Goal: Communication & Community: Answer question/provide support

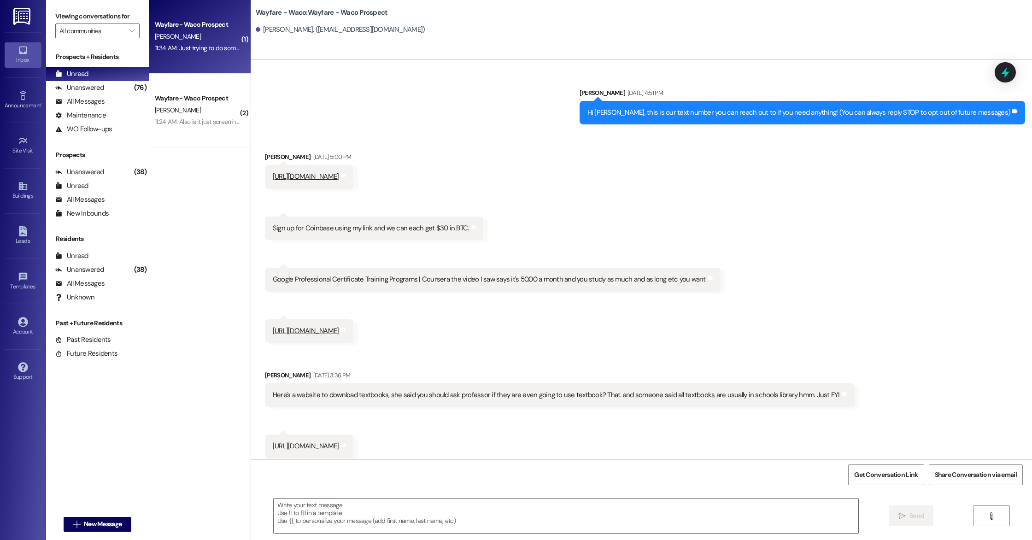
scroll to position [726, 0]
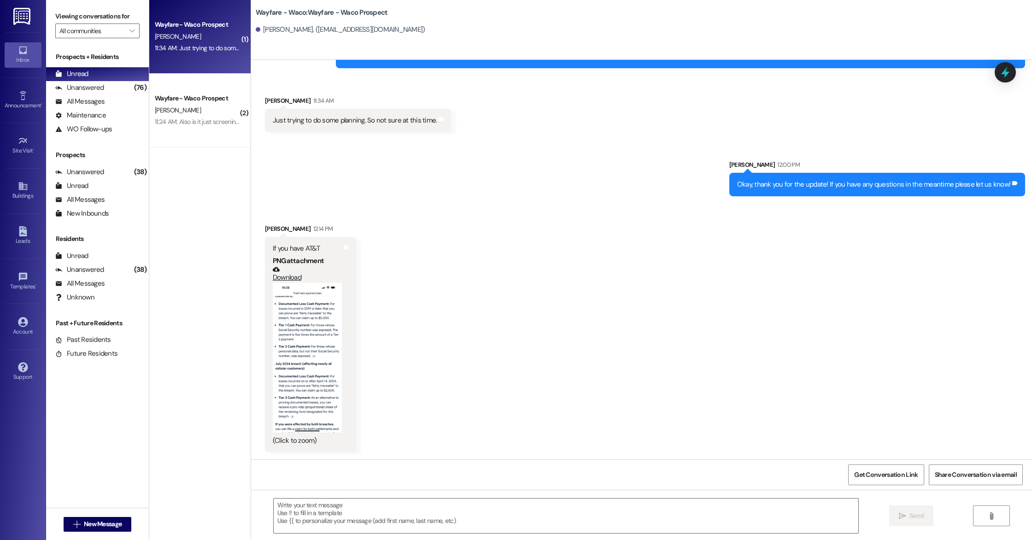
click at [315, 323] on button "Zoom image" at bounding box center [307, 358] width 69 height 150
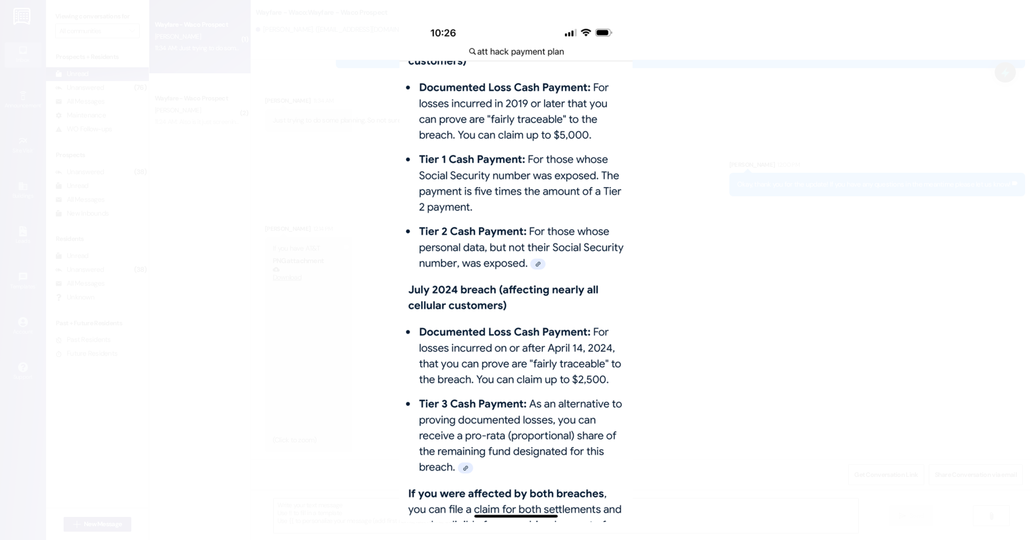
click at [713, 121] on button "Unzoom image" at bounding box center [516, 270] width 1032 height 540
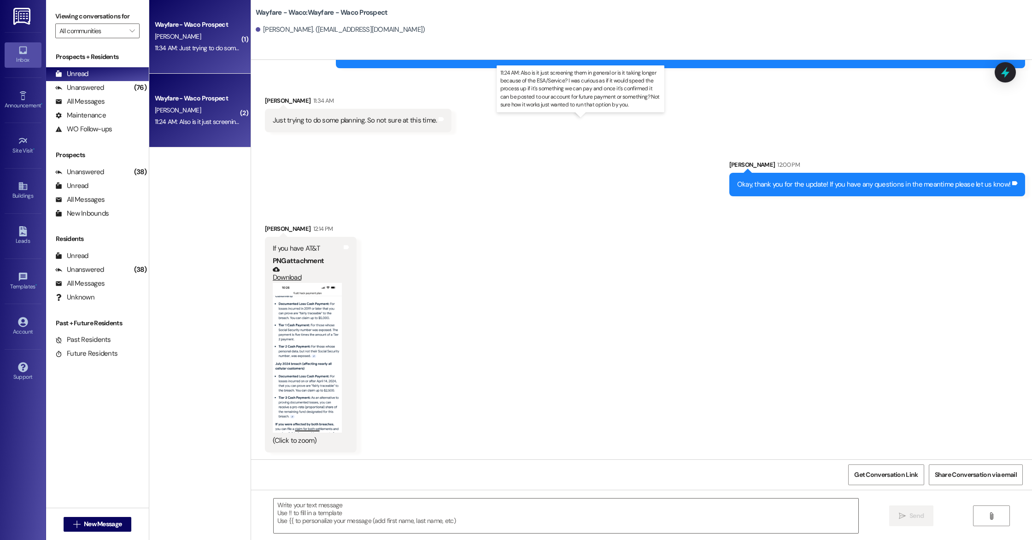
click at [193, 123] on div "11:24 AM: Also is it just screening them in general or is it taking longer beca…" at bounding box center [588, 121] width 867 height 8
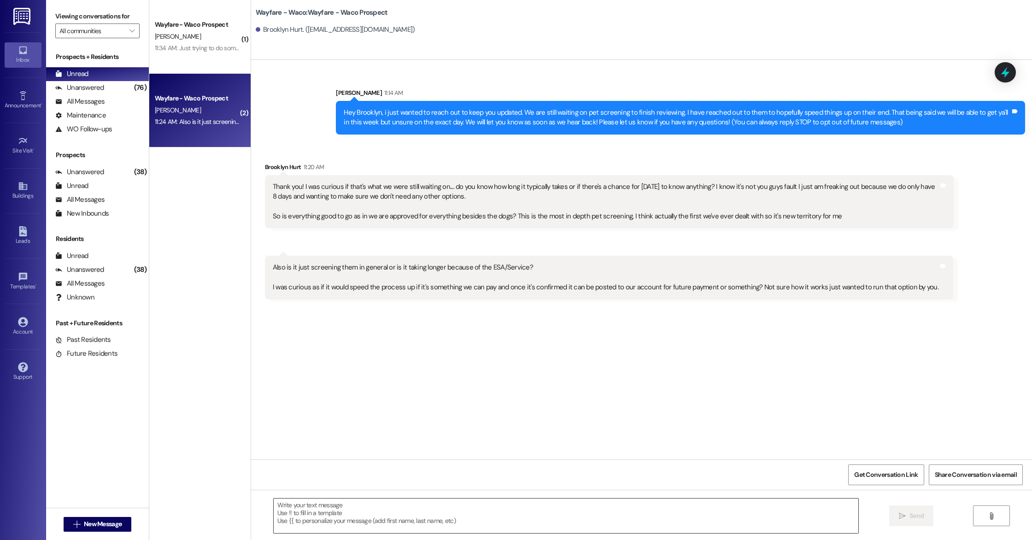
click at [453, 521] on textarea at bounding box center [566, 515] width 585 height 35
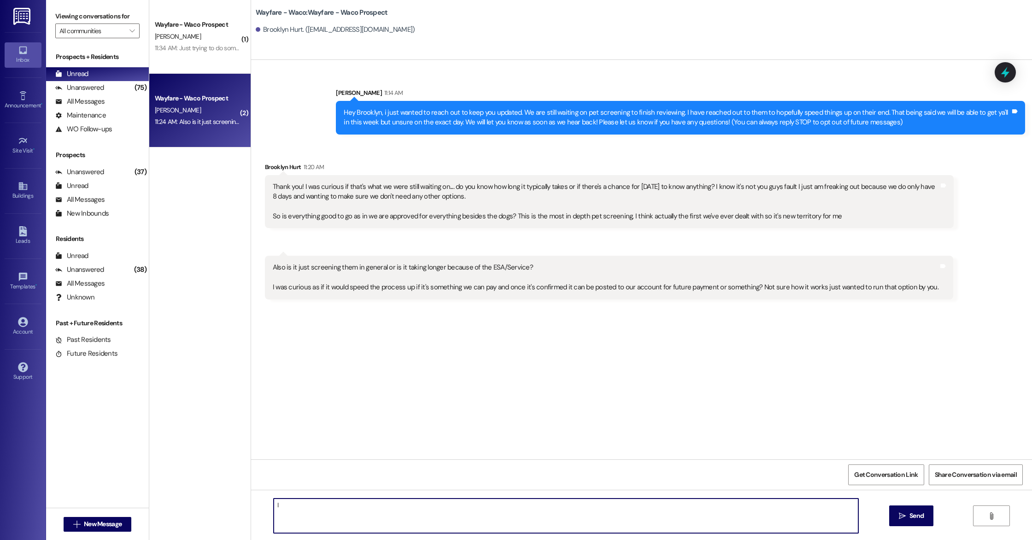
type textarea "I"
click at [727, 508] on textarea "Yes they are having to be reviewed since they are ESA, i am unsure on the time …" at bounding box center [566, 515] width 585 height 35
click at [846, 513] on textarea "Yes they are having to be reviewed since they are ESA, i am unsure on the time …" at bounding box center [566, 515] width 585 height 35
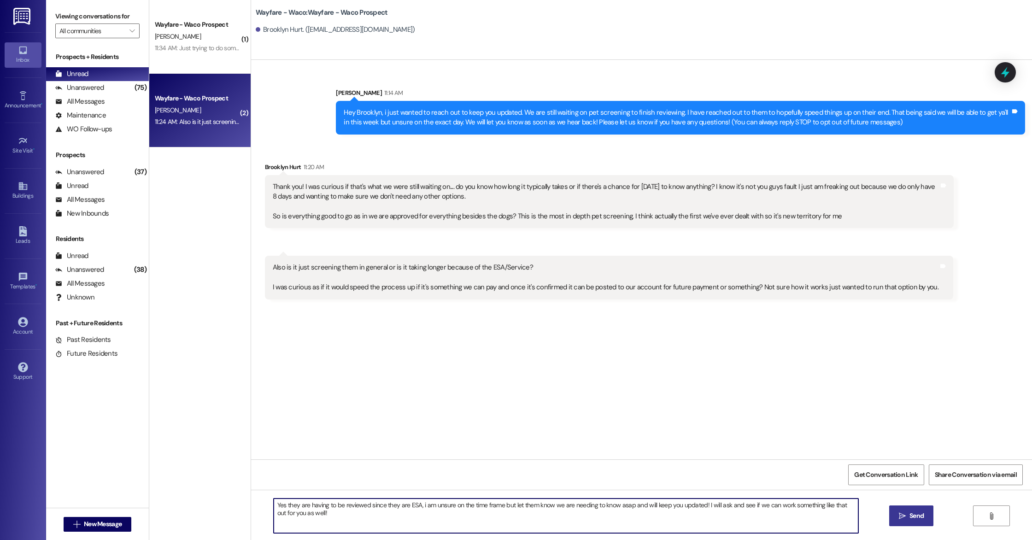
type textarea "Yes they are having to be reviewed since they are ESA, i am unsure on the time …"
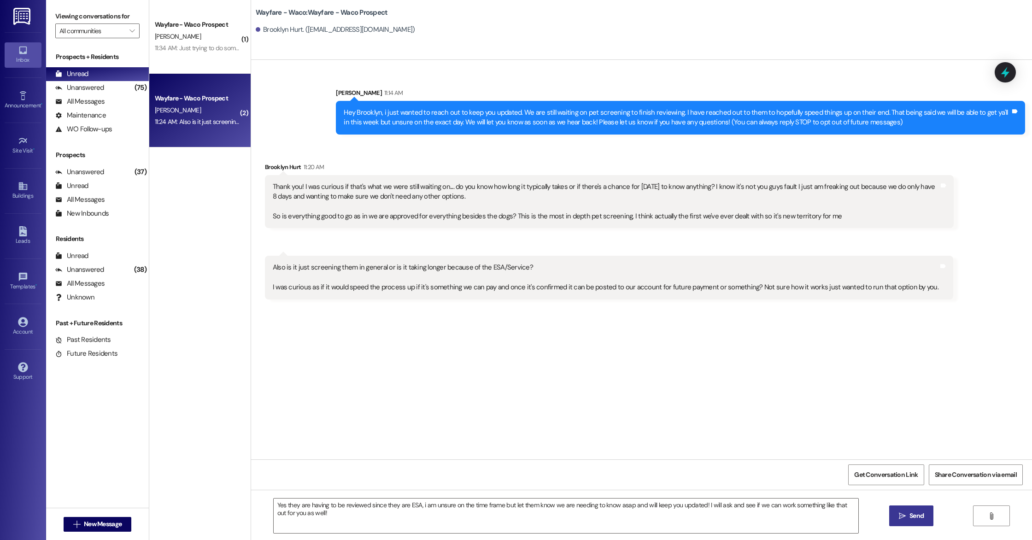
click at [919, 522] on button " Send" at bounding box center [911, 515] width 45 height 21
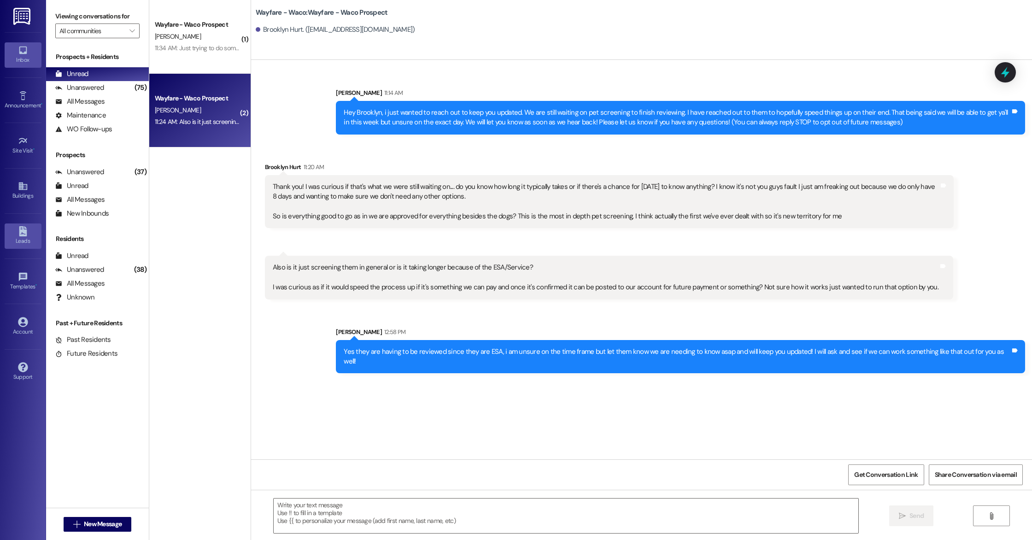
click at [21, 241] on div "Leads" at bounding box center [23, 240] width 46 height 9
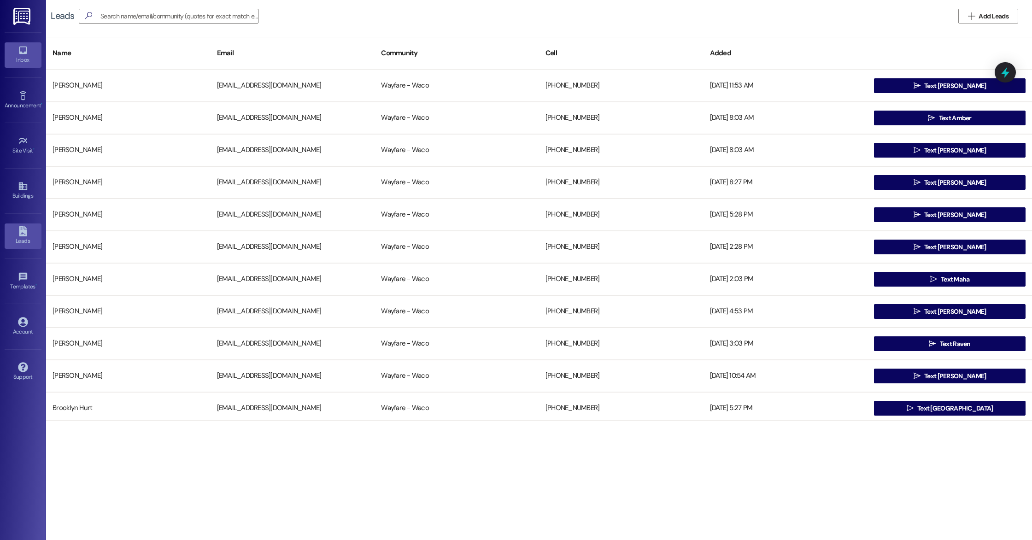
click at [25, 59] on div "Inbox" at bounding box center [23, 59] width 46 height 9
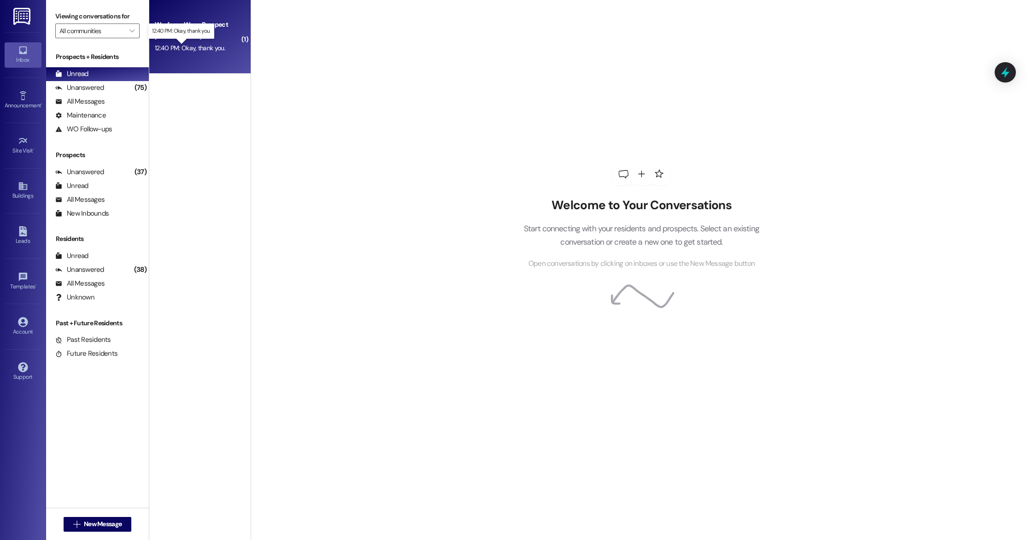
click at [202, 47] on div "12:40 PM: Okay, thank you. 12:40 PM: Okay, thank you." at bounding box center [190, 48] width 70 height 8
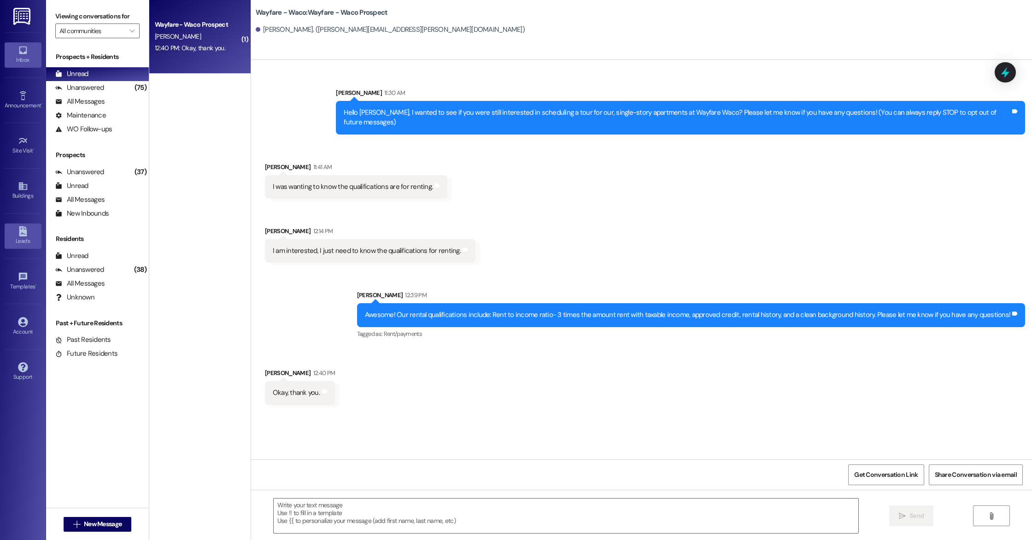
click at [20, 241] on div "Leads" at bounding box center [23, 240] width 46 height 9
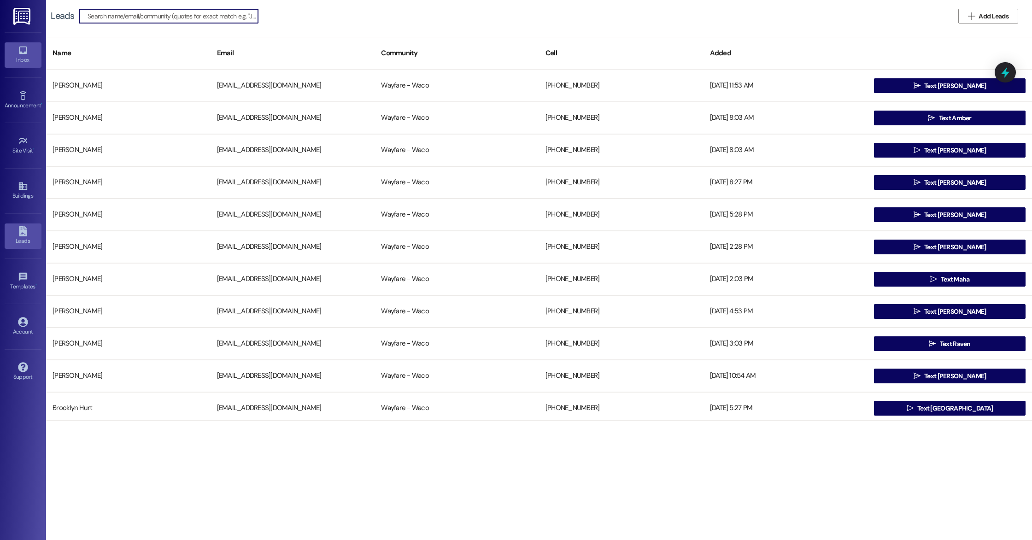
click at [23, 58] on div "Inbox" at bounding box center [23, 59] width 46 height 9
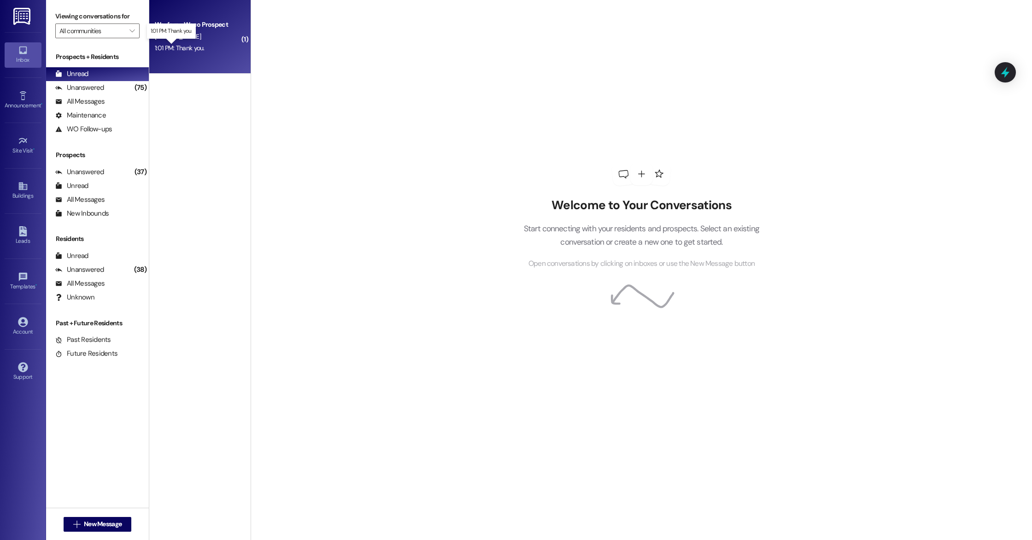
click at [188, 51] on div "1:01 PM: Thank you. 1:01 PM: Thank you." at bounding box center [180, 48] width 50 height 8
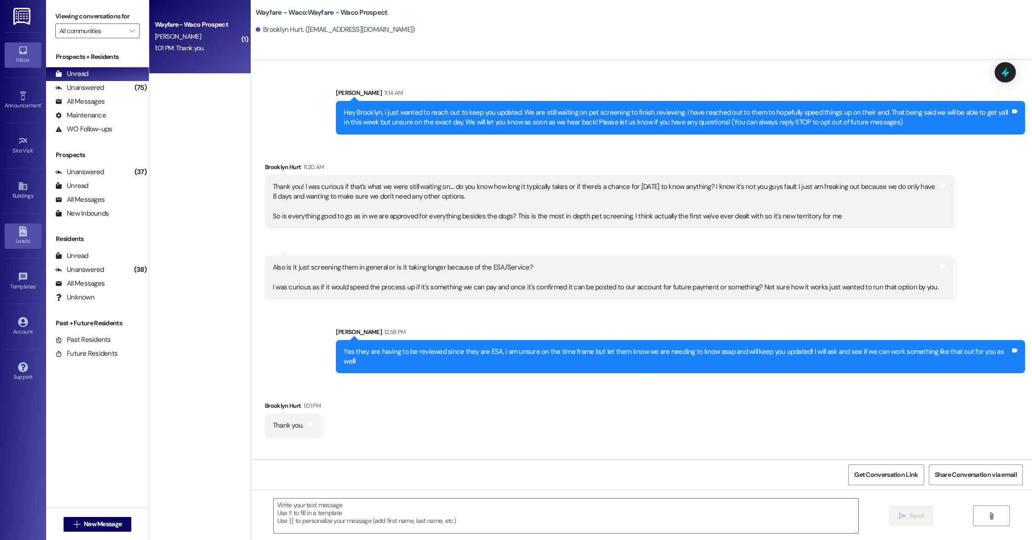
click at [17, 234] on link "Leads" at bounding box center [23, 235] width 37 height 25
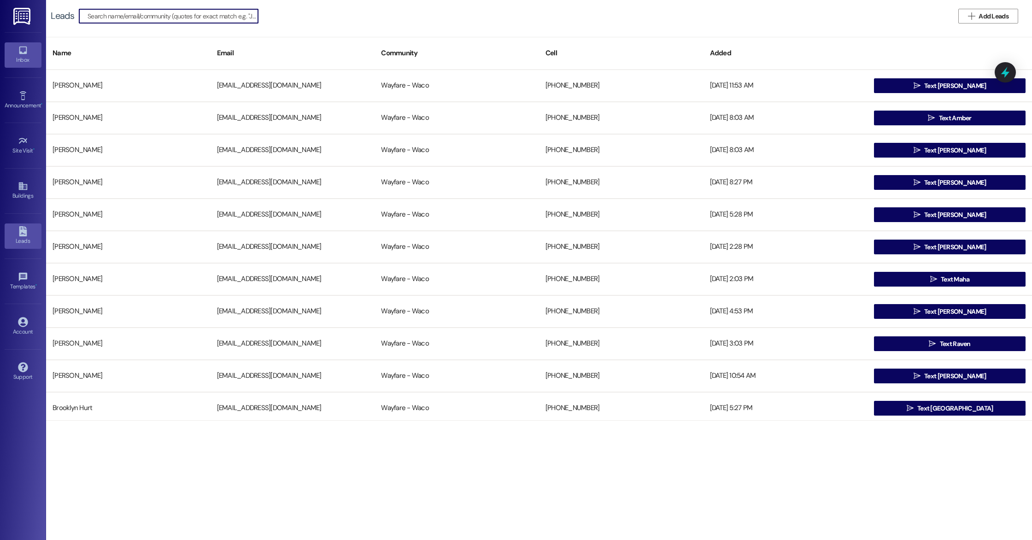
click at [28, 54] on icon at bounding box center [23, 50] width 10 height 10
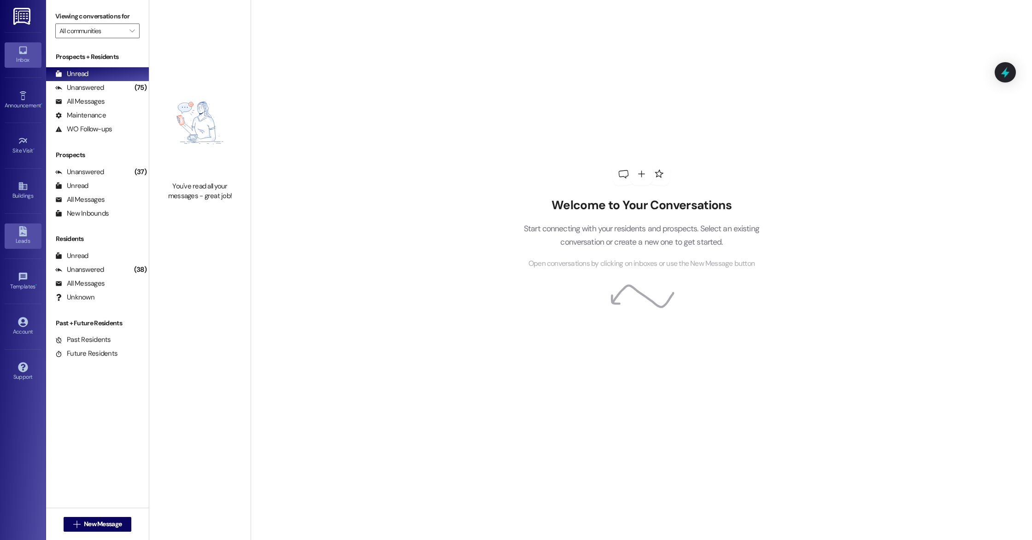
click at [35, 226] on link "Leads" at bounding box center [23, 235] width 37 height 25
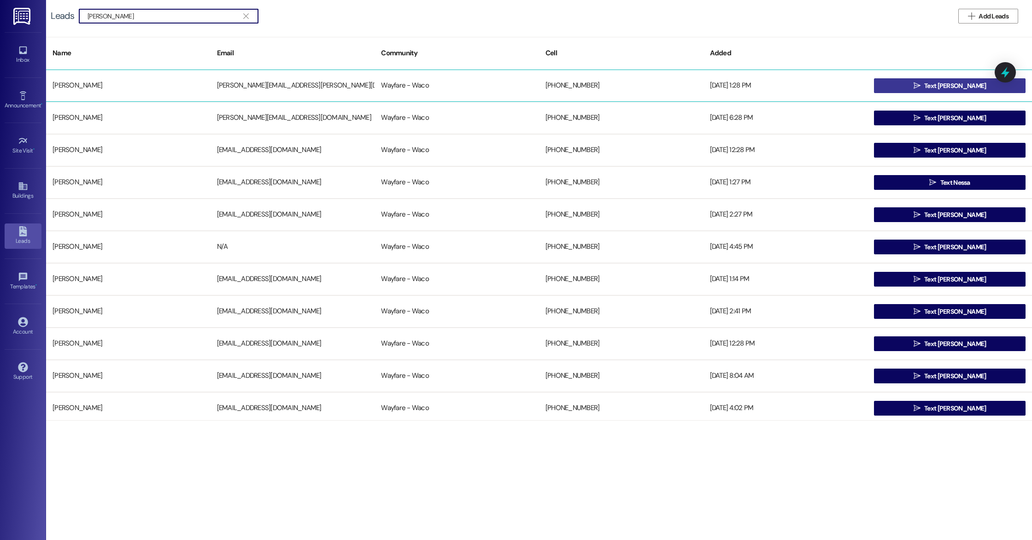
type input "[PERSON_NAME]"
click at [886, 86] on button " Text [PERSON_NAME]" at bounding box center [950, 85] width 152 height 15
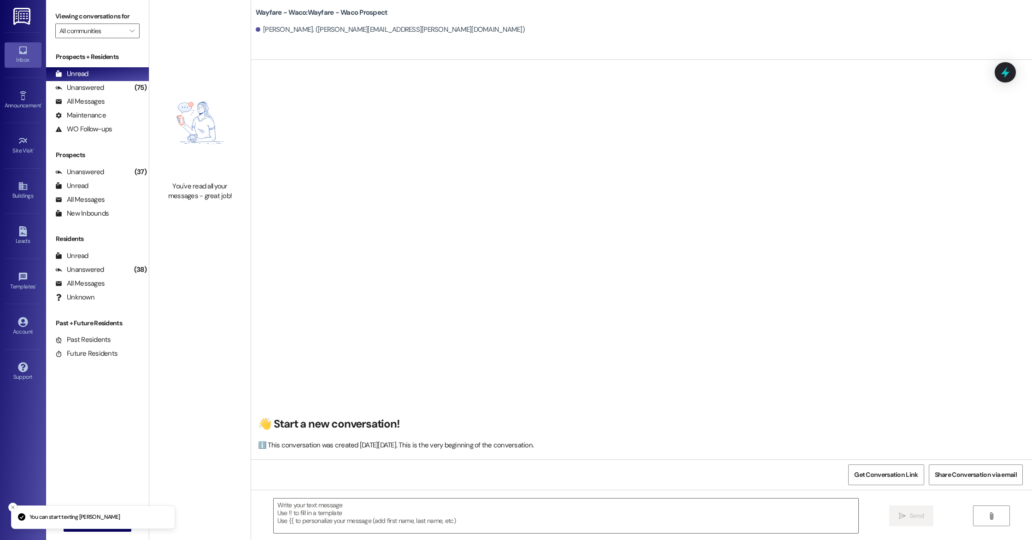
scroll to position [0, 0]
click at [363, 503] on textarea at bounding box center [566, 515] width 585 height 35
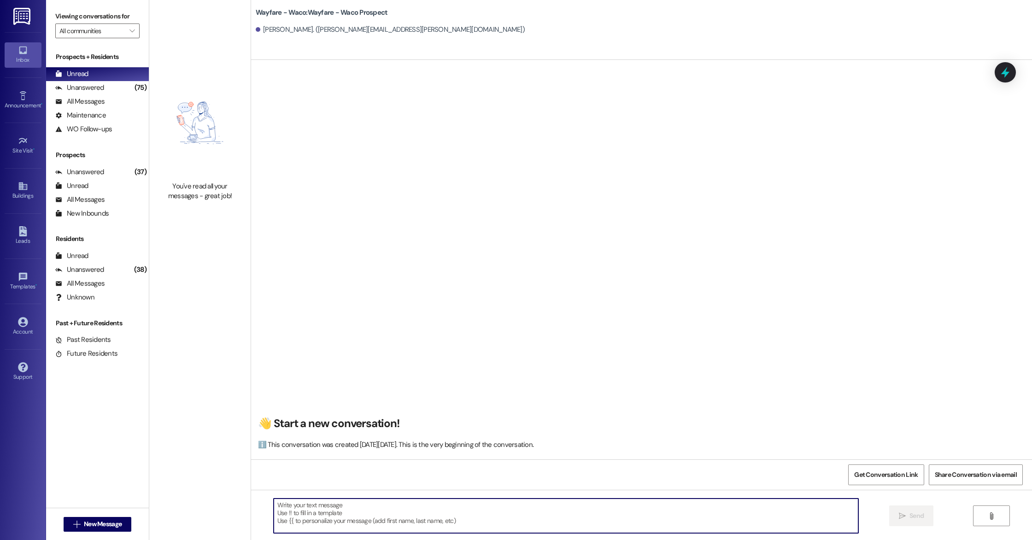
paste textarea "Hello (____), I wanted to touch base with you and see if you were still interes…"
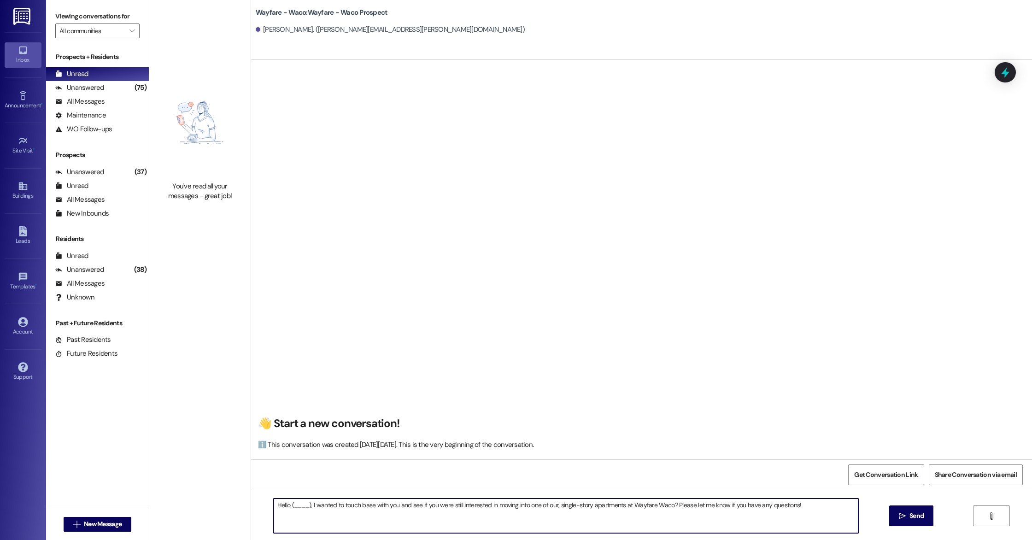
click at [304, 505] on textarea "Hello (____), I wanted to touch base with you and see if you were still interes…" at bounding box center [566, 515] width 585 height 35
click at [802, 510] on textarea "Hello [PERSON_NAME], I wanted to touch base with you and see if you were still …" at bounding box center [566, 515] width 585 height 35
type textarea "Hello [PERSON_NAME], I wanted to touch base with you and see if you were still …"
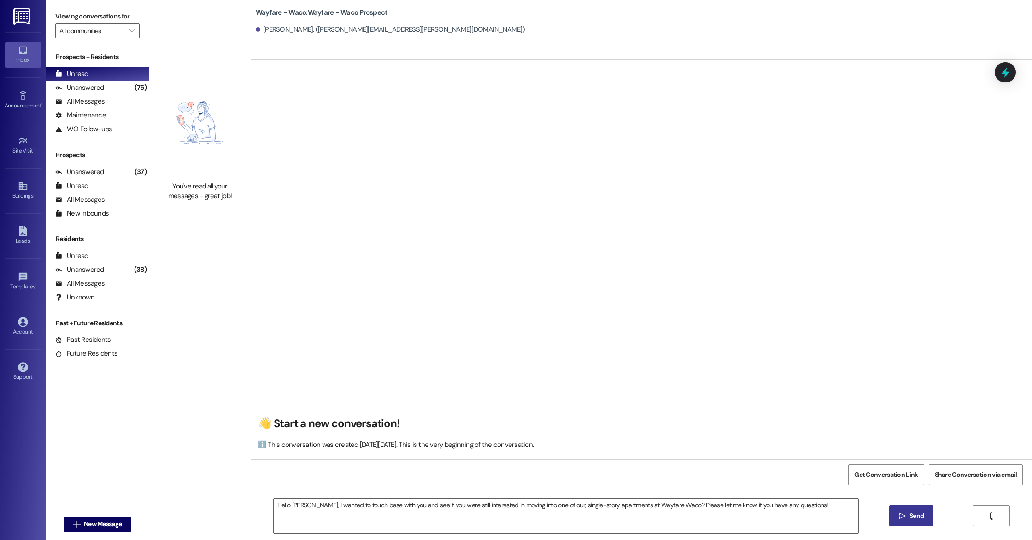
click at [909, 516] on span "Send" at bounding box center [916, 516] width 14 height 10
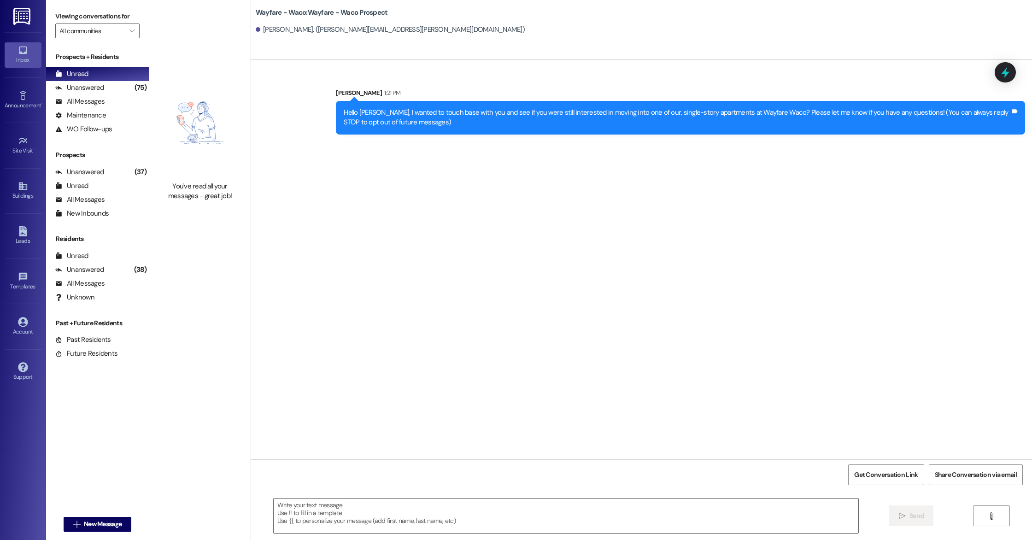
scroll to position [0, 0]
click at [26, 243] on div "Leads" at bounding box center [23, 240] width 46 height 9
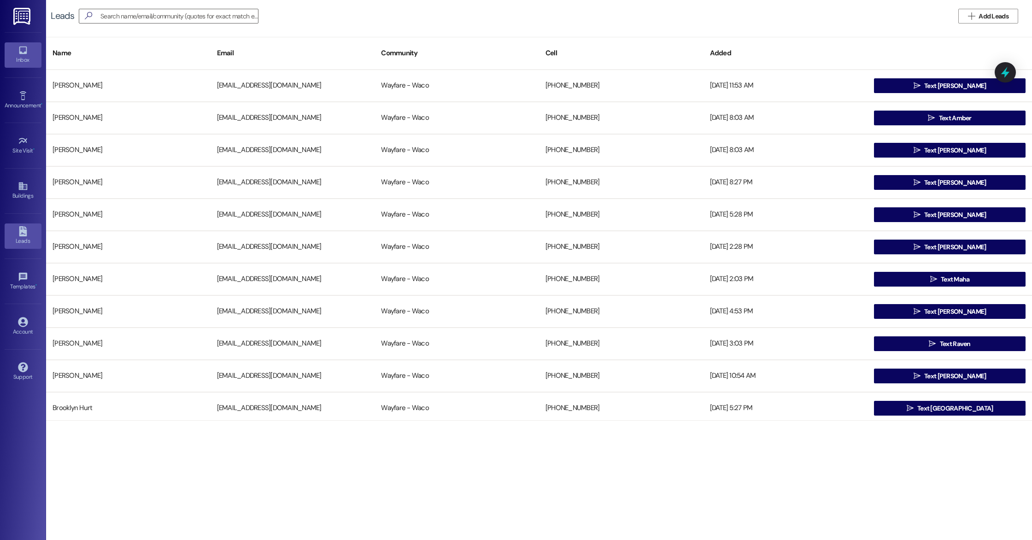
click at [31, 53] on link "Inbox" at bounding box center [23, 54] width 37 height 25
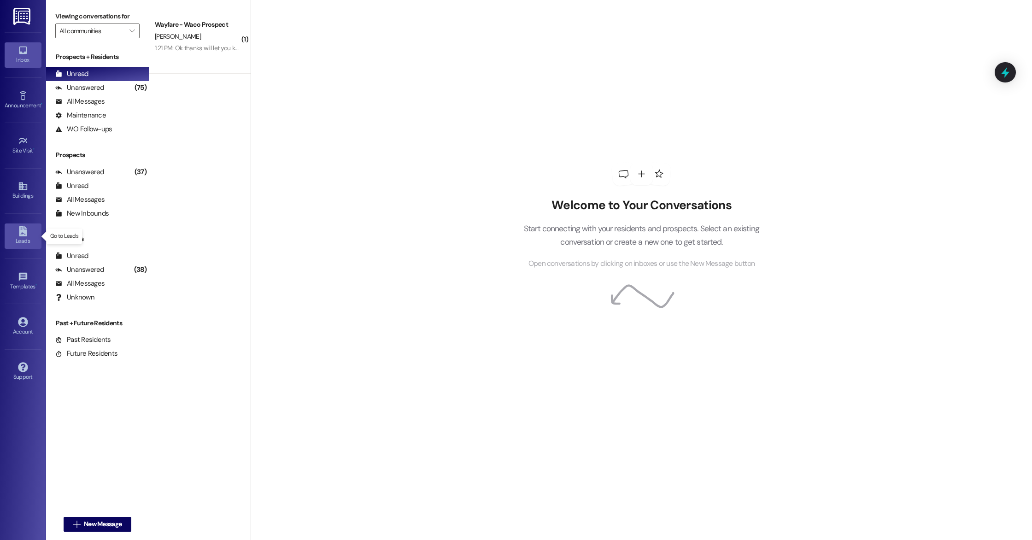
click at [17, 236] on div "Leads" at bounding box center [23, 240] width 46 height 9
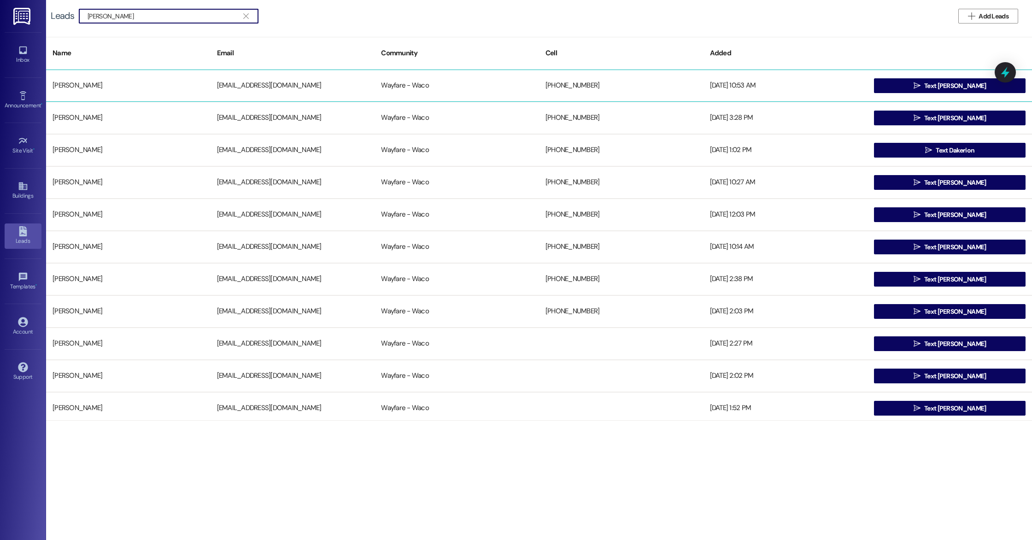
type input "[PERSON_NAME]"
click at [509, 84] on div "Wayfare - Waco" at bounding box center [457, 85] width 164 height 18
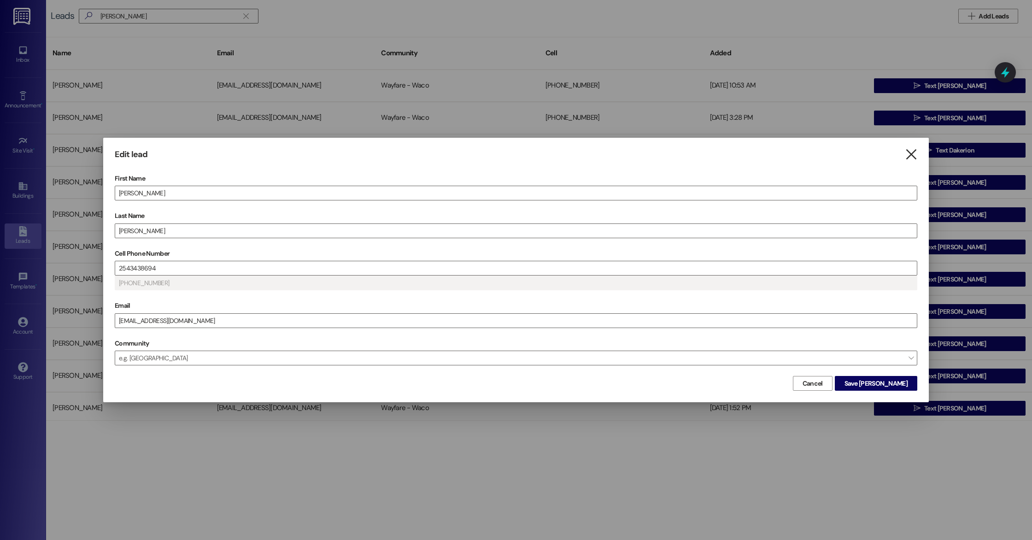
click at [916, 155] on icon "" at bounding box center [911, 155] width 12 height 10
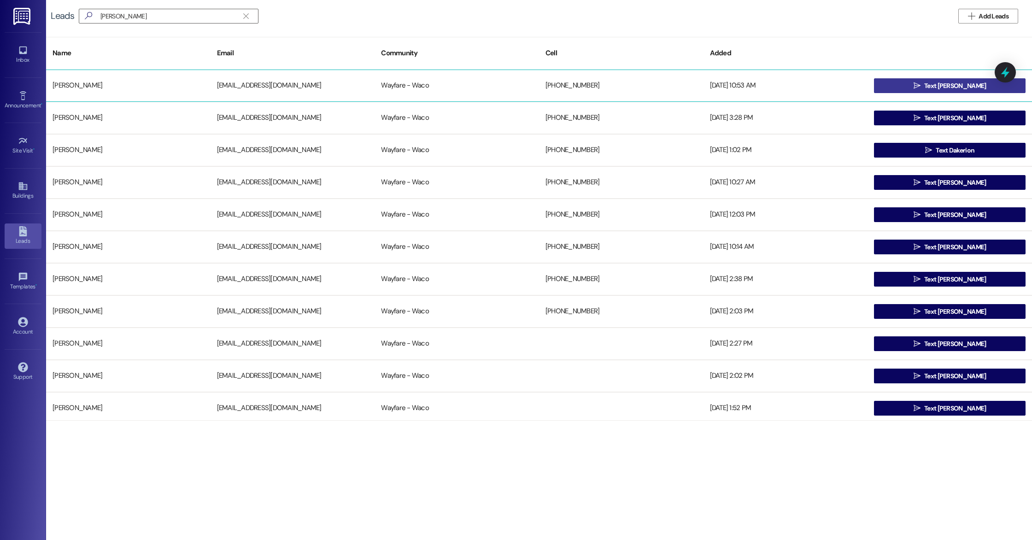
click at [915, 86] on button " Text [PERSON_NAME]" at bounding box center [950, 85] width 152 height 15
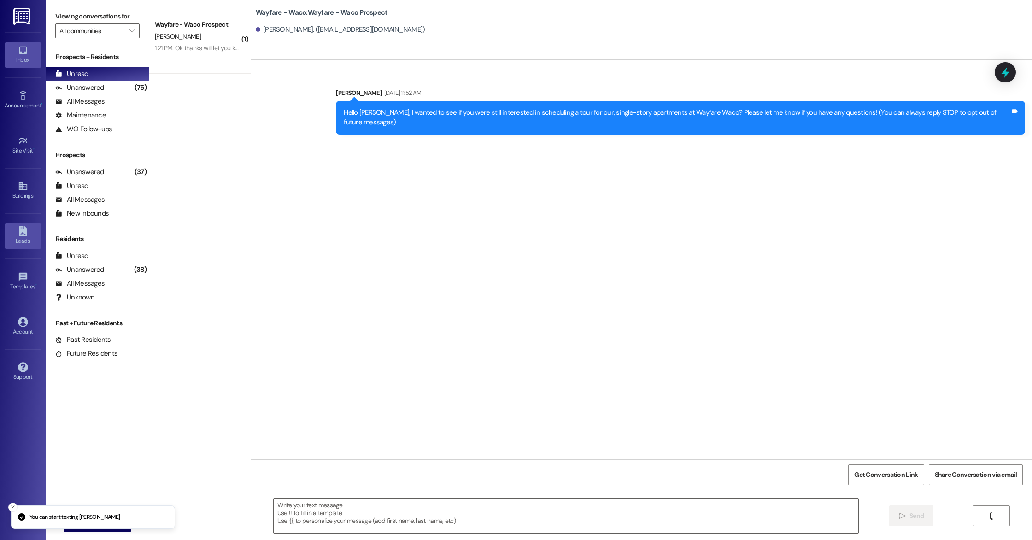
click at [15, 239] on div "Leads" at bounding box center [23, 240] width 46 height 9
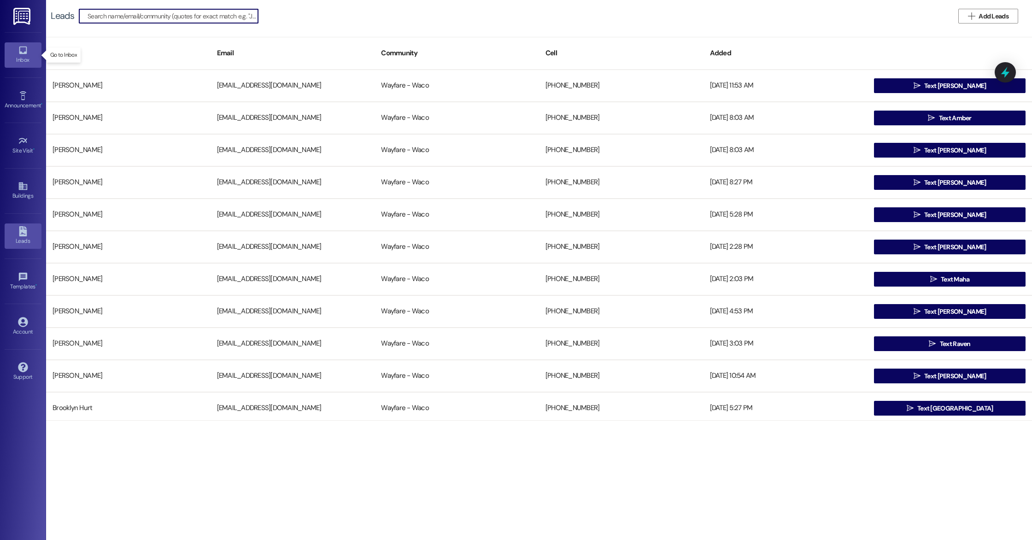
click at [22, 53] on icon at bounding box center [23, 51] width 8 height 8
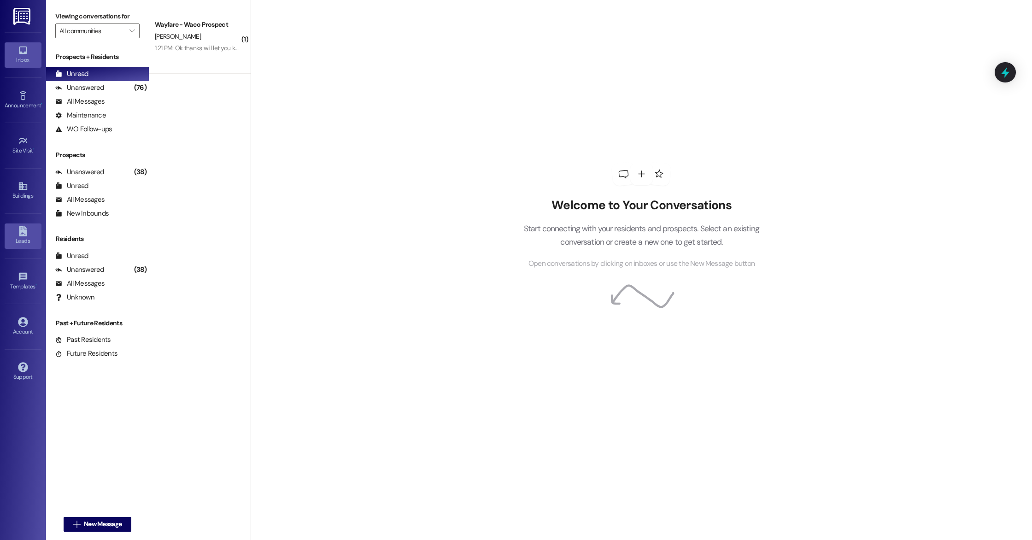
click at [26, 245] on div "Leads" at bounding box center [23, 240] width 46 height 9
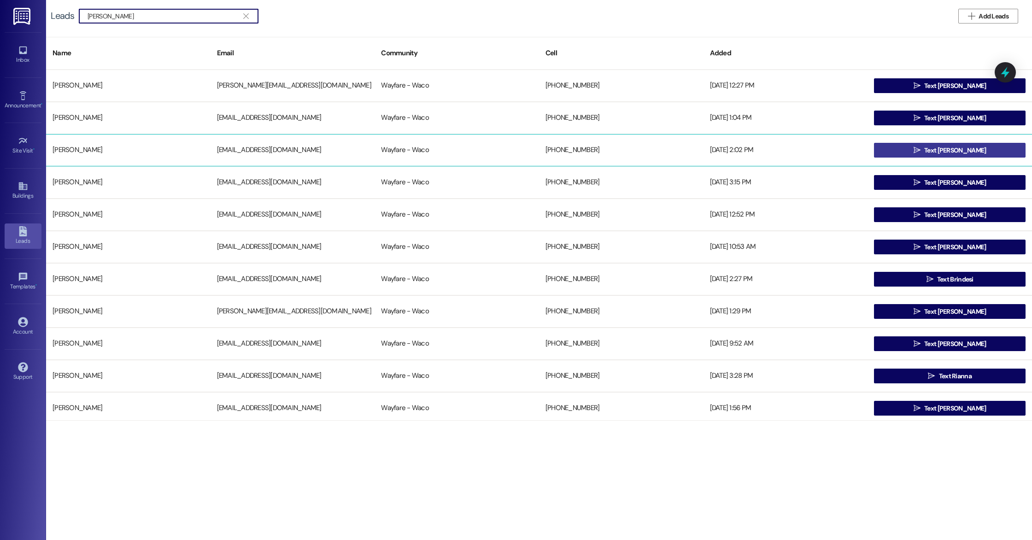
type input "[PERSON_NAME]"
click at [926, 157] on span " Text [PERSON_NAME]" at bounding box center [950, 150] width 76 height 14
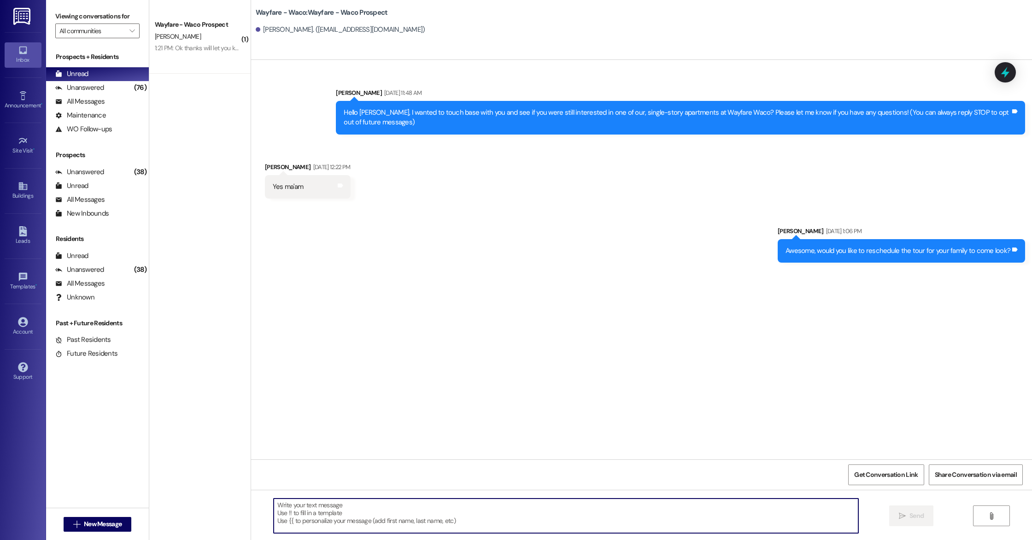
click at [373, 508] on textarea at bounding box center [566, 515] width 585 height 35
drag, startPoint x: 594, startPoint y: 509, endPoint x: 272, endPoint y: 504, distance: 322.5
click at [274, 504] on textarea "Hello [PERSON_NAME], i just wanted to reach out to see if you where still inter…" at bounding box center [566, 515] width 585 height 35
type textarea "H"
click at [366, 387] on div "Sent via SMS [PERSON_NAME] [DATE] 11:48 AM Hello [PERSON_NAME], I wanted to tou…" at bounding box center [641, 259] width 781 height 399
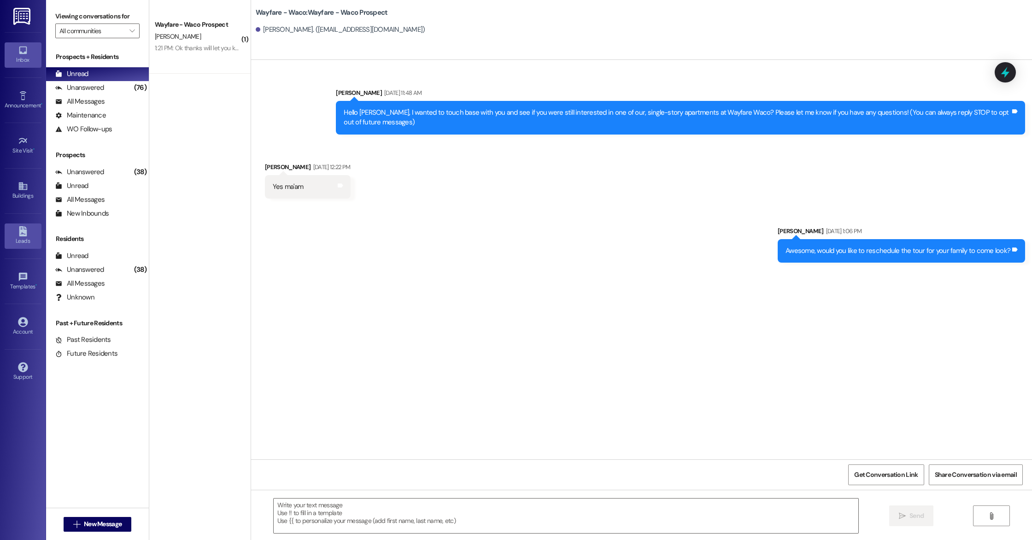
click at [22, 239] on div "Leads" at bounding box center [23, 240] width 46 height 9
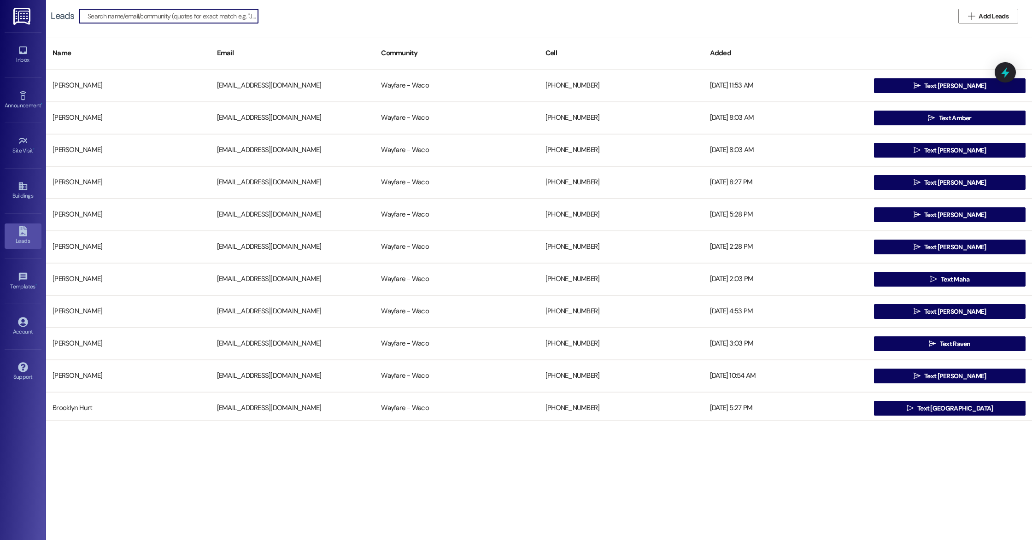
click at [13, 68] on div "Inbox Go to Inbox" at bounding box center [23, 54] width 37 height 45
click at [24, 53] on icon at bounding box center [23, 51] width 8 height 8
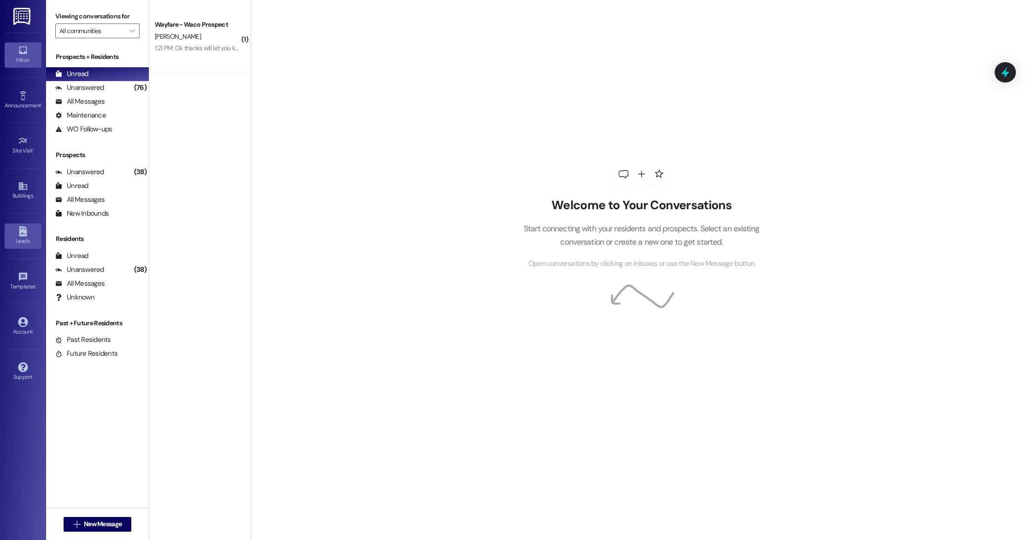
click at [27, 238] on div "Leads" at bounding box center [23, 240] width 46 height 9
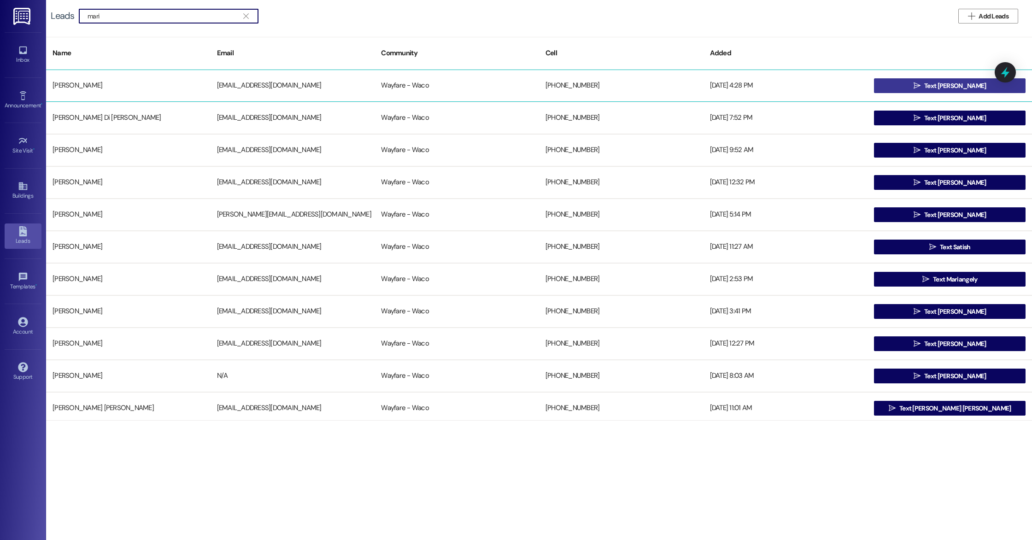
type input "mari"
click at [934, 88] on span "Text [PERSON_NAME]" at bounding box center [954, 86] width 65 height 10
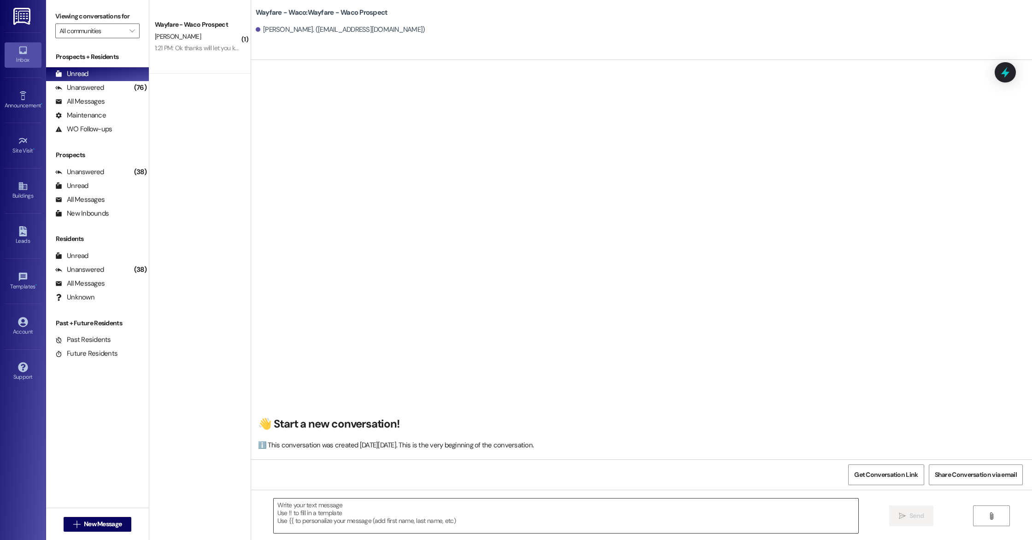
click at [317, 520] on textarea at bounding box center [566, 515] width 585 height 35
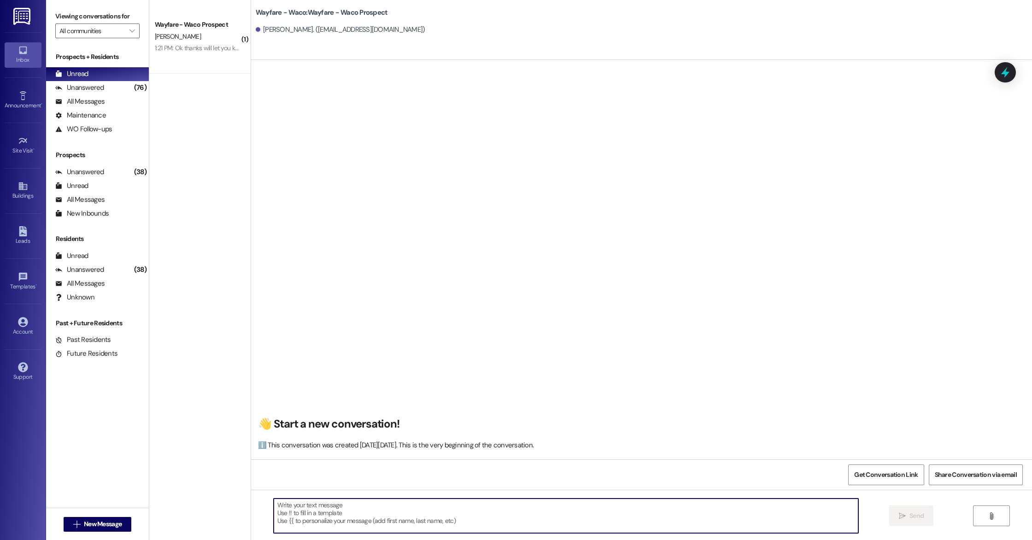
paste textarea "Hello (__), I wanted to see if you were still interested in scheduling a tour f…"
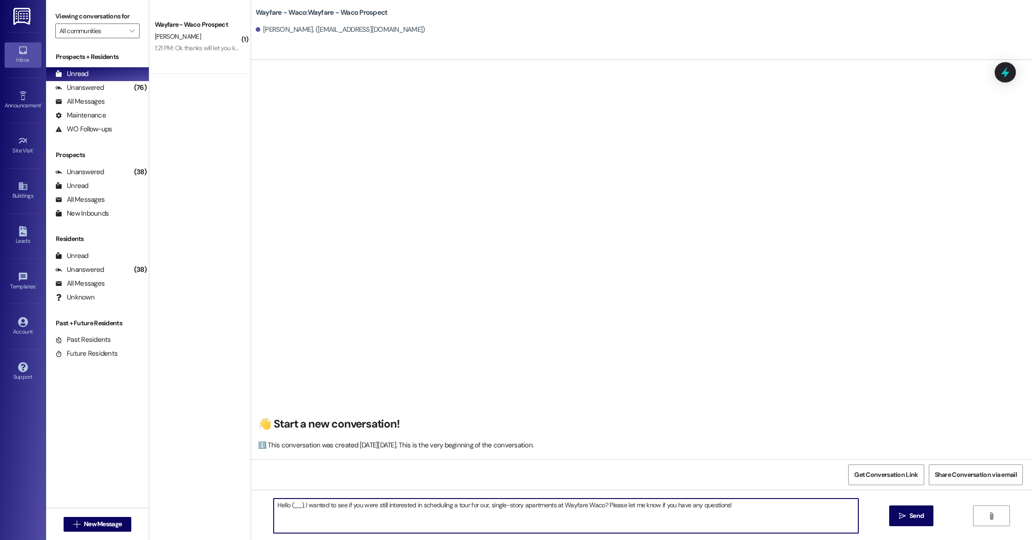
click at [295, 509] on textarea "Hello (__), I wanted to see if you were still interested in scheduling a tour f…" at bounding box center [566, 515] width 585 height 35
type textarea "Hello [PERSON_NAME], I wanted to see if you were still interested in scheduling…"
click at [924, 515] on span "Send" at bounding box center [916, 516] width 18 height 10
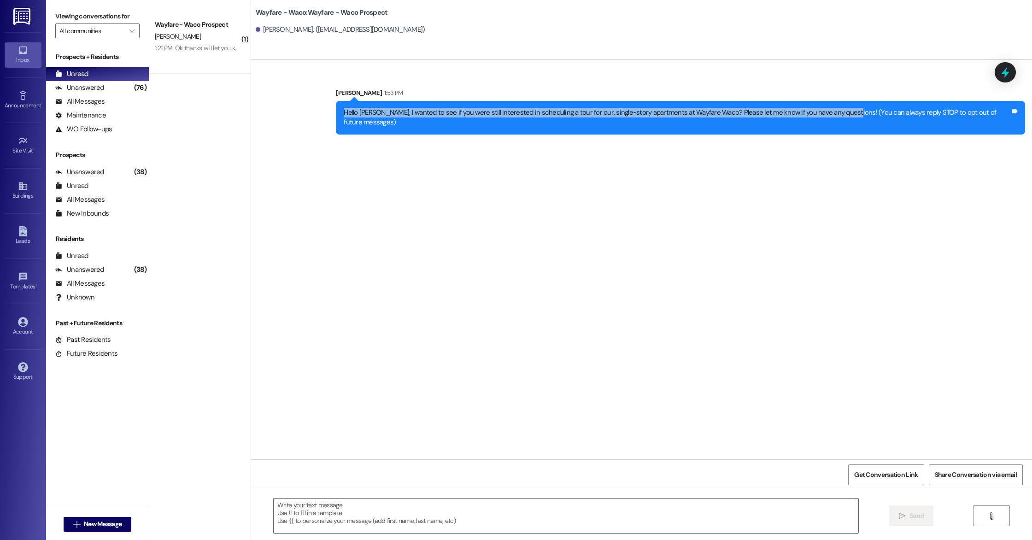
drag, startPoint x: 351, startPoint y: 112, endPoint x: 843, endPoint y: 113, distance: 492.0
click at [843, 113] on div "Hello [PERSON_NAME], I wanted to see if you were still interested in scheduling…" at bounding box center [677, 118] width 667 height 20
copy div "Hello [PERSON_NAME], I wanted to see if you were still interested in scheduling…"
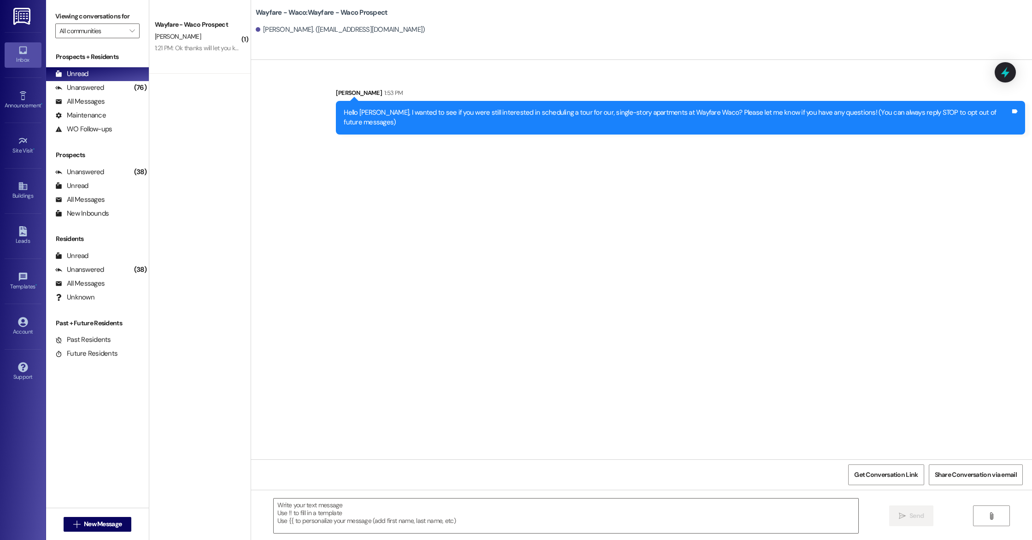
click at [403, 45] on div "Wayfare - Waco: Wayfare - Waco Prospect [PERSON_NAME]. ([EMAIL_ADDRESS][DOMAIN_…" at bounding box center [641, 30] width 781 height 60
click at [24, 242] on div "Leads" at bounding box center [23, 240] width 46 height 9
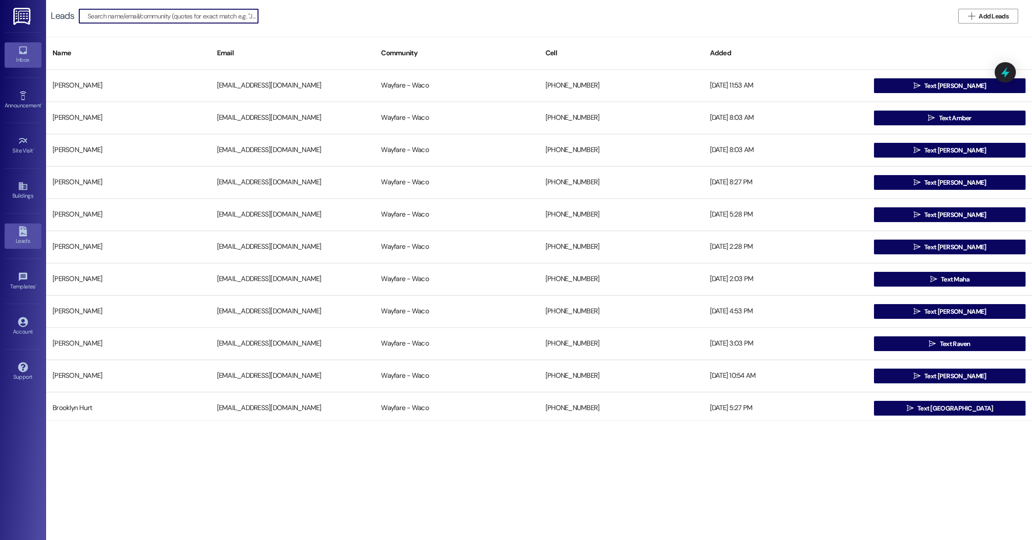
click at [22, 58] on div "Inbox" at bounding box center [23, 59] width 46 height 9
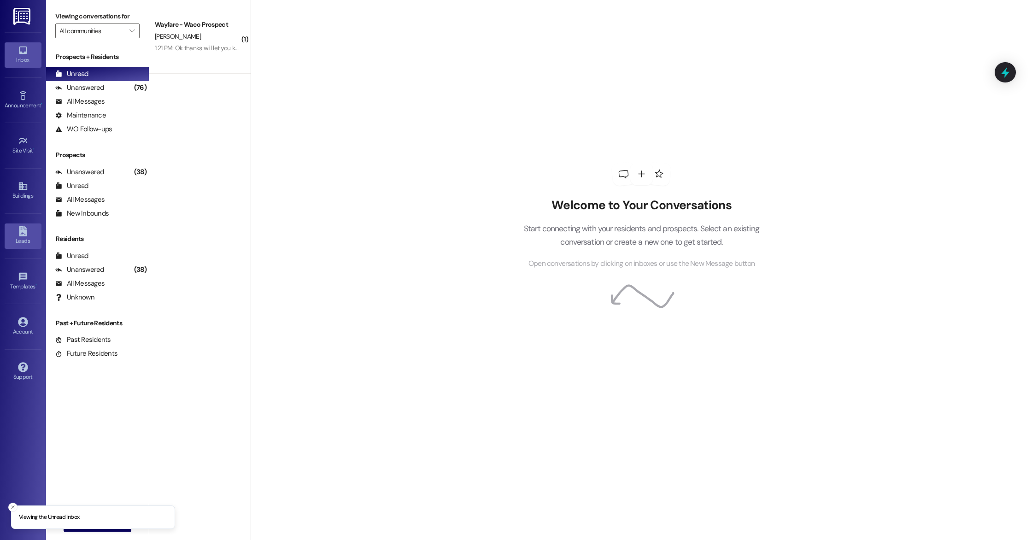
click at [24, 236] on icon at bounding box center [23, 231] width 8 height 10
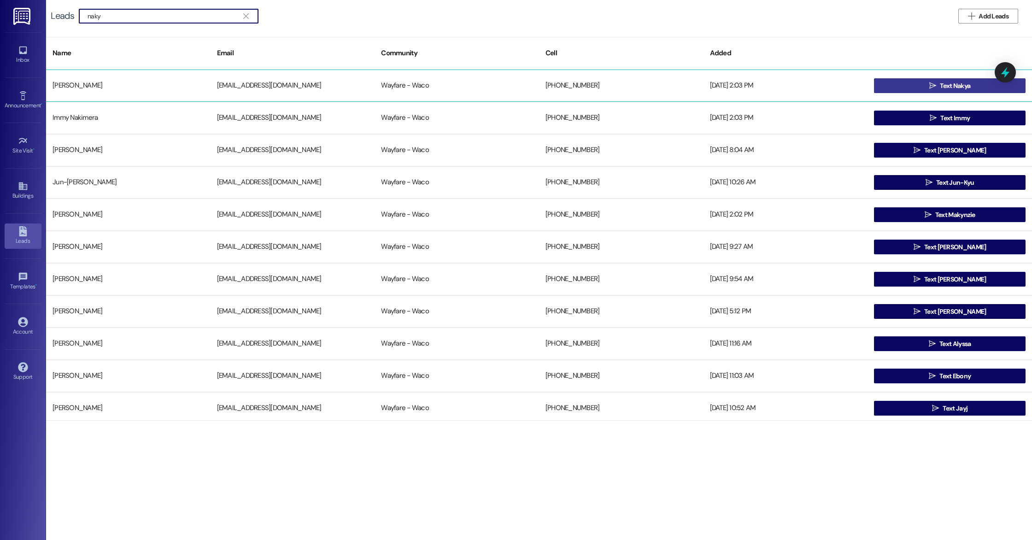
type input "naky"
click at [900, 85] on button " Text Nakya" at bounding box center [950, 85] width 152 height 15
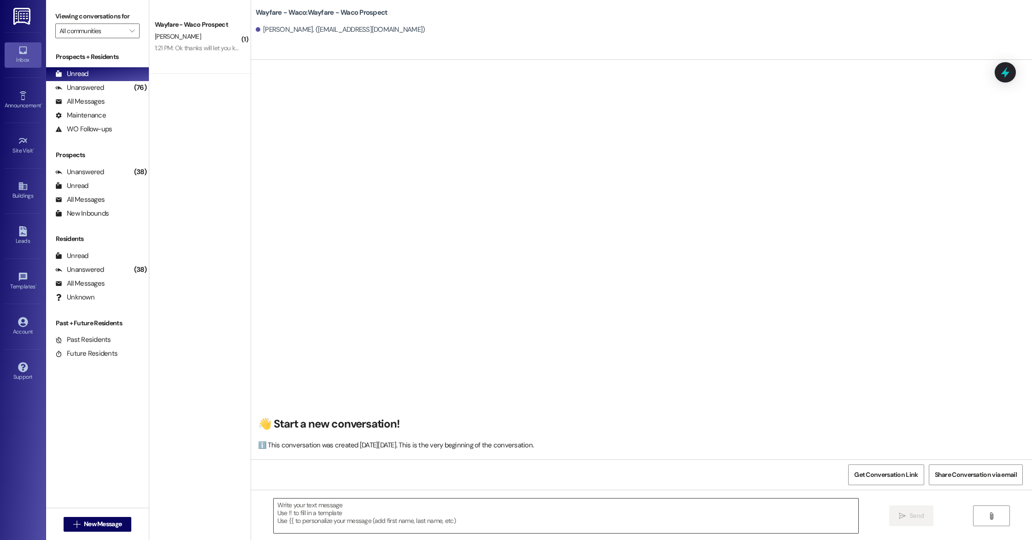
click at [281, 509] on textarea at bounding box center [566, 515] width 585 height 35
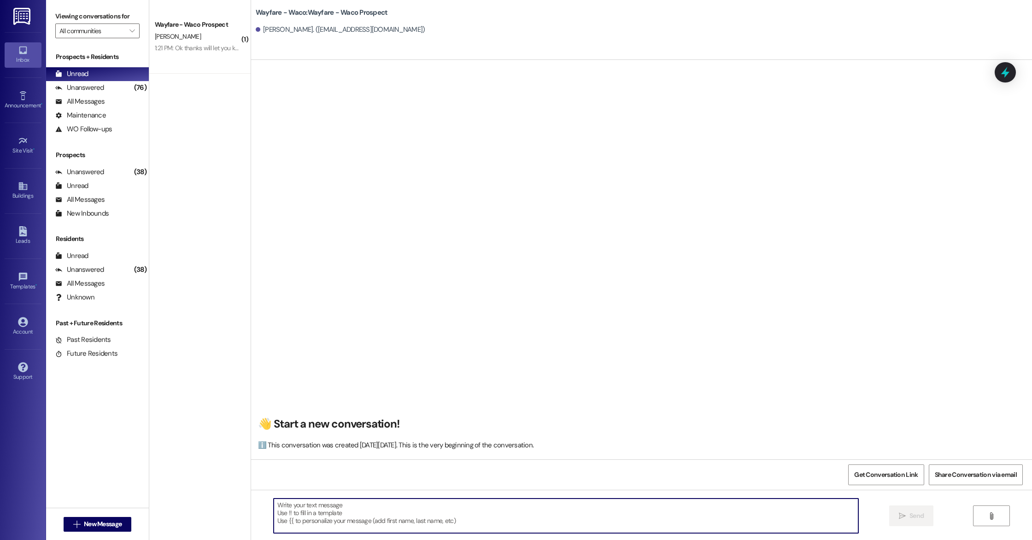
paste textarea "Hello (____), I wanted to touch base with you and see if you were still interes…"
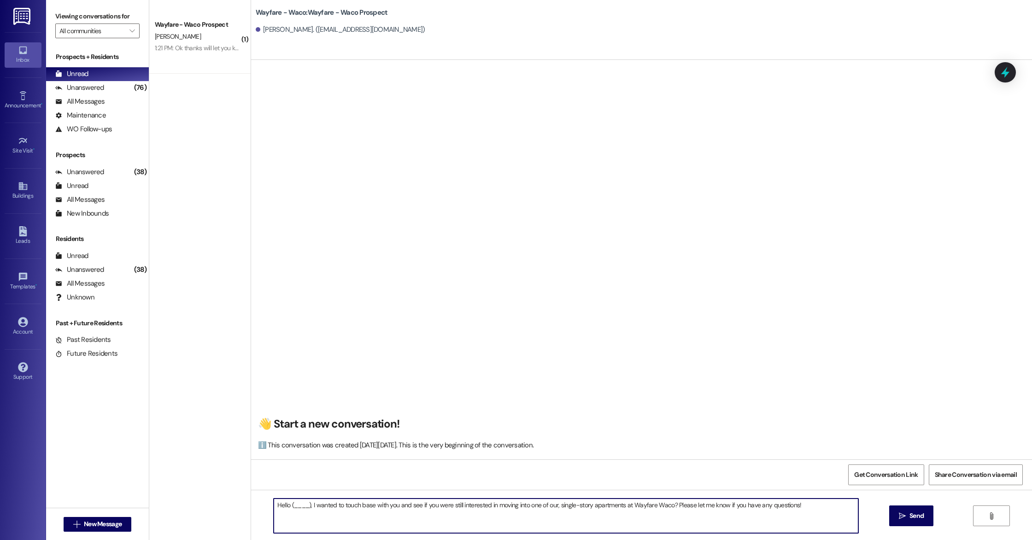
click at [302, 506] on textarea "Hello (____), I wanted to touch base with you and see if you were still interes…" at bounding box center [566, 515] width 585 height 35
type textarea "Hello [PERSON_NAME], I wanted to touch base with you and see if you were still …"
click at [914, 518] on span "Send" at bounding box center [916, 516] width 14 height 10
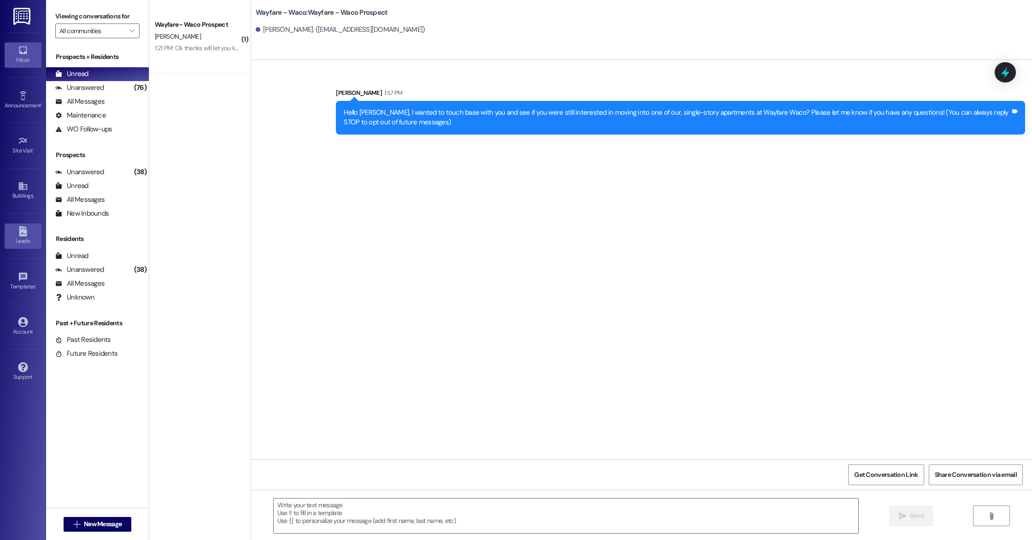
click at [20, 240] on div "Leads" at bounding box center [23, 240] width 46 height 9
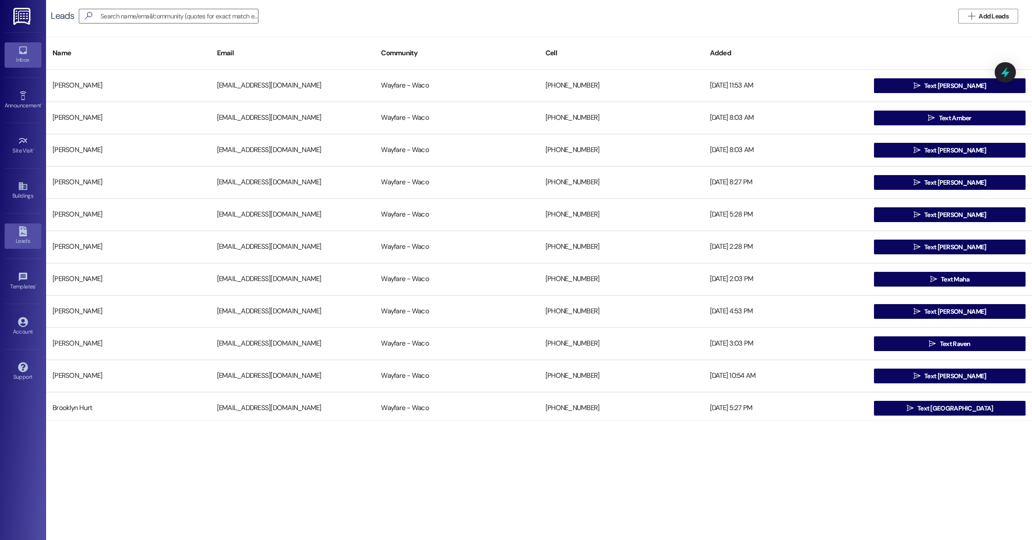
click at [27, 53] on icon at bounding box center [23, 50] width 10 height 10
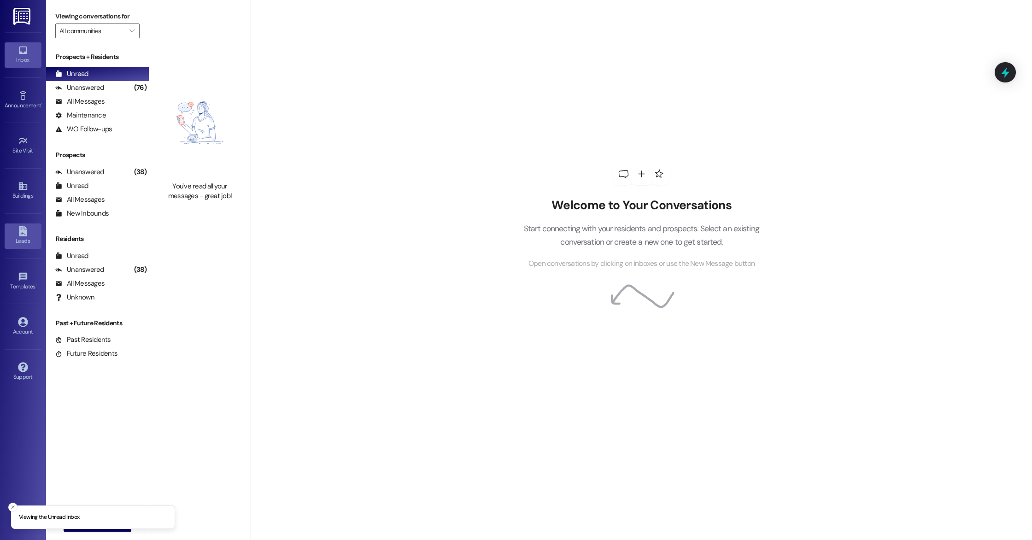
click at [23, 234] on icon at bounding box center [23, 231] width 10 height 10
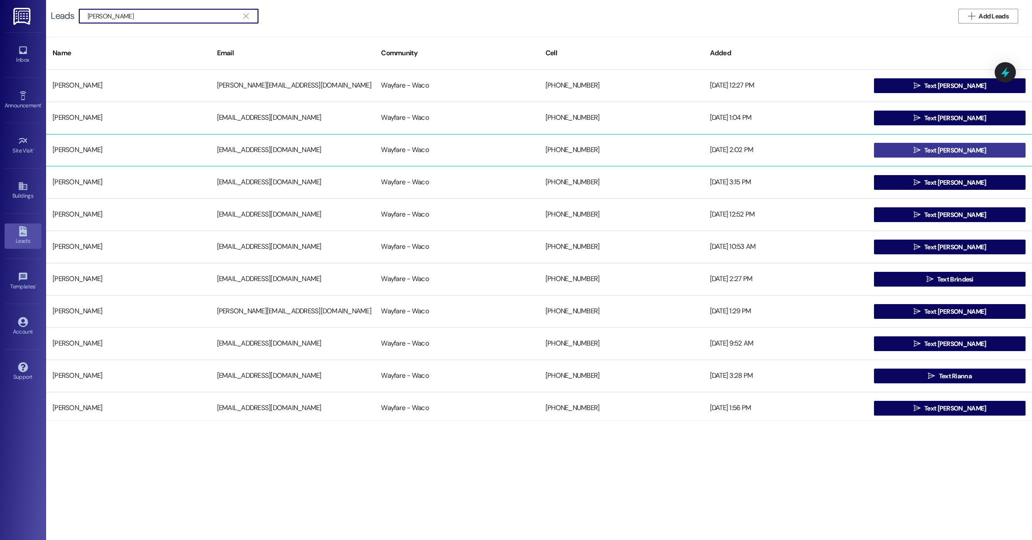
type input "[PERSON_NAME]"
click at [988, 152] on button " Text [PERSON_NAME]" at bounding box center [950, 150] width 152 height 15
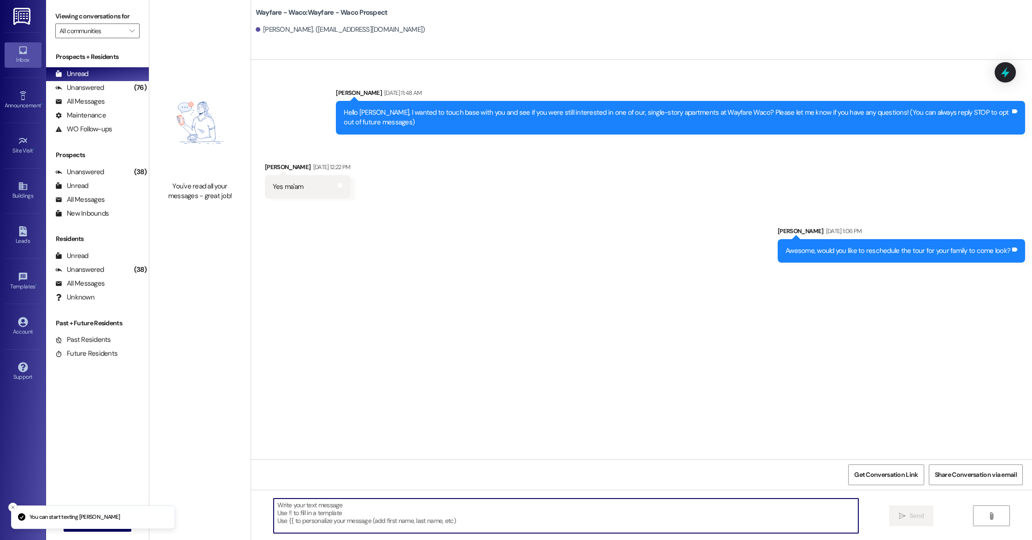
click at [427, 508] on textarea at bounding box center [566, 515] width 585 height 35
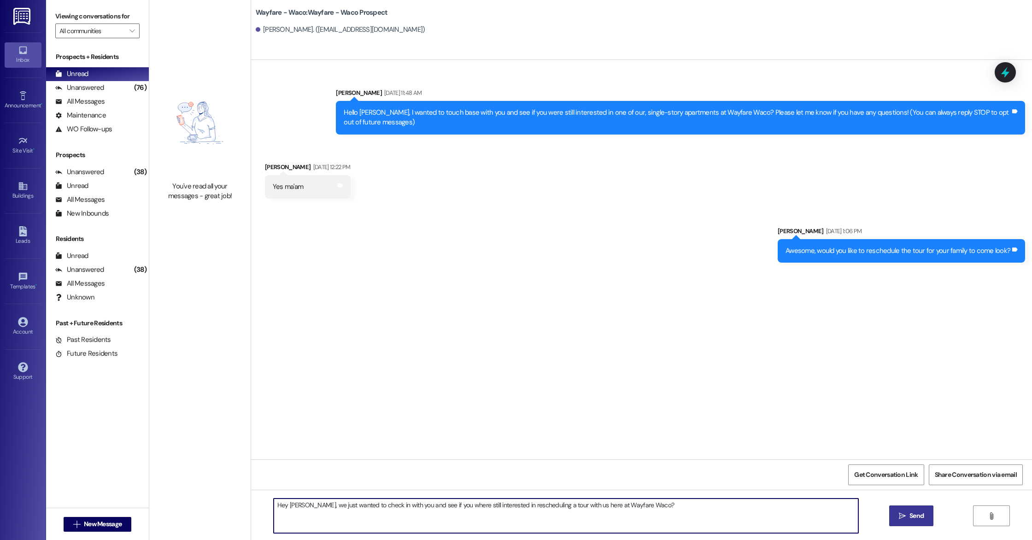
type textarea "Hey [PERSON_NAME], we just wanted to check in with you and see if you where sti…"
click at [925, 515] on button " Send" at bounding box center [911, 515] width 45 height 21
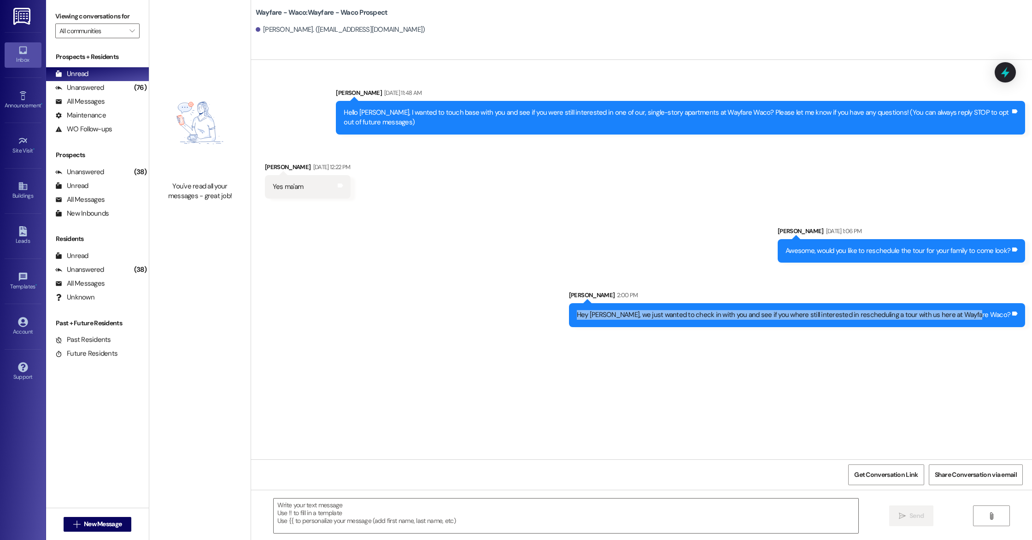
drag, startPoint x: 624, startPoint y: 316, endPoint x: 998, endPoint y: 322, distance: 374.6
click at [998, 322] on div "Hey [PERSON_NAME], we just wanted to check in with you and see if you where sti…" at bounding box center [797, 314] width 456 height 23
copy div "Hey [PERSON_NAME], we just wanted to check in with you and see if you where sti…"
click at [19, 237] on div "Leads" at bounding box center [23, 240] width 46 height 9
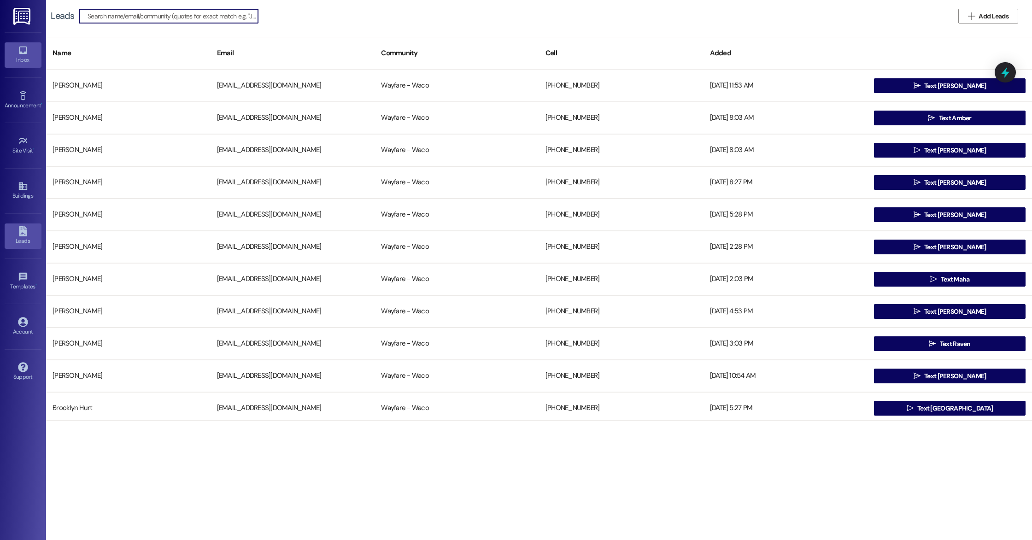
click at [24, 57] on div "Inbox" at bounding box center [23, 59] width 46 height 9
